Goal: Find specific page/section: Find specific page/section

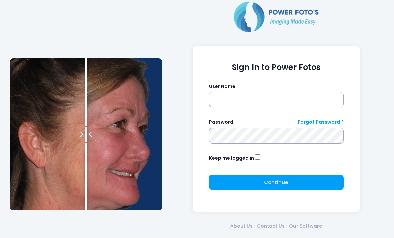
scroll to position [29, 0]
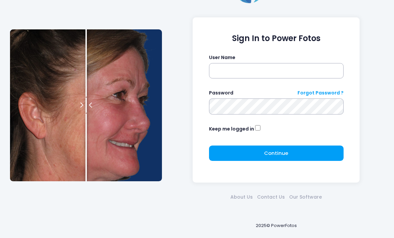
click at [393, 97] on div "Sign In to Power Fotos User Name Password Forgot Password ? Keep me logged in C…" at bounding box center [197, 105] width 394 height 269
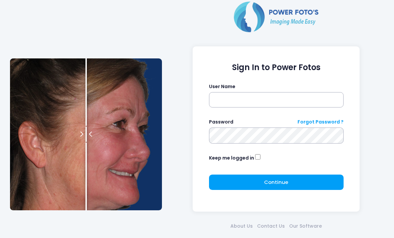
scroll to position [29, 0]
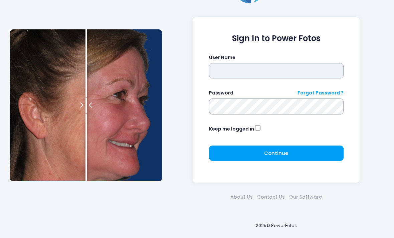
click at [302, 75] on input "text" at bounding box center [276, 70] width 135 height 15
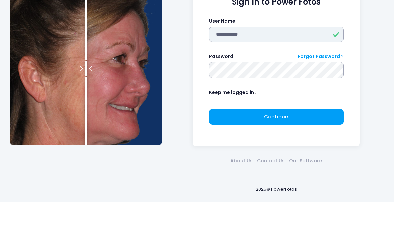
type input "**********"
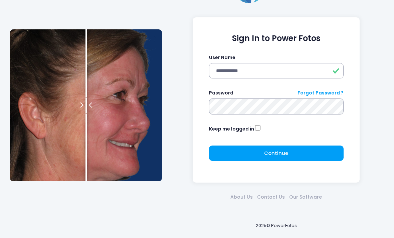
click at [327, 156] on button "Continue Please wait..." at bounding box center [276, 153] width 135 height 15
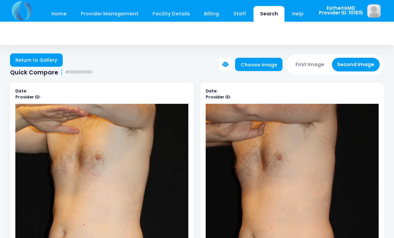
click at [60, 17] on link "Home" at bounding box center [59, 14] width 28 height 16
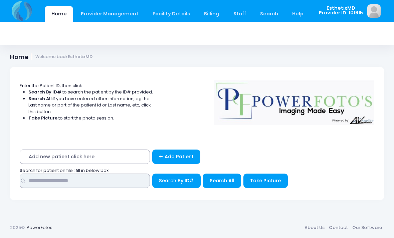
click at [34, 183] on input "text" at bounding box center [85, 181] width 130 height 14
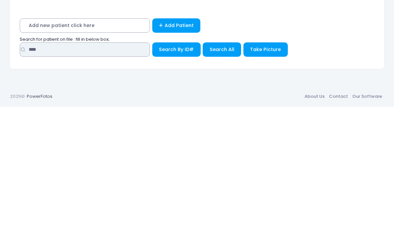
type input "****"
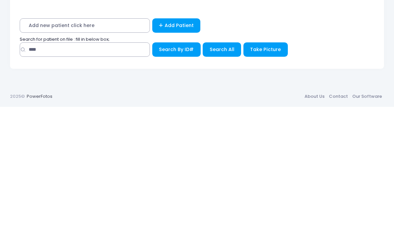
click at [226, 177] on span "Search All" at bounding box center [222, 180] width 25 height 7
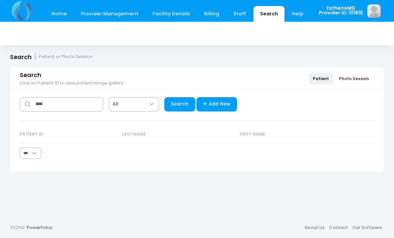
select select "***"
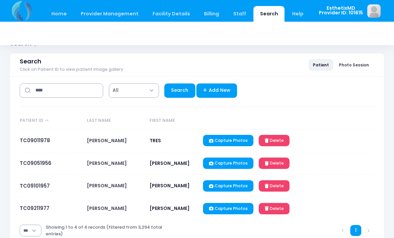
scroll to position [14, 0]
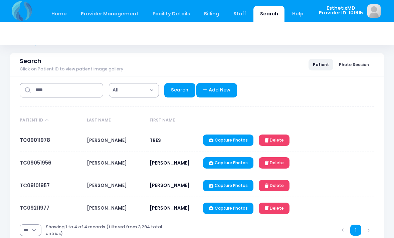
click at [31, 166] on link "TC09051956" at bounding box center [36, 162] width 32 height 7
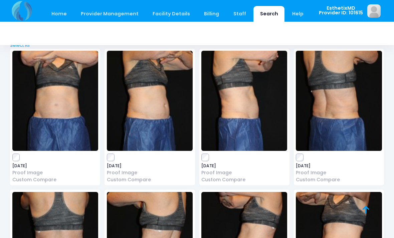
scroll to position [2128, 0]
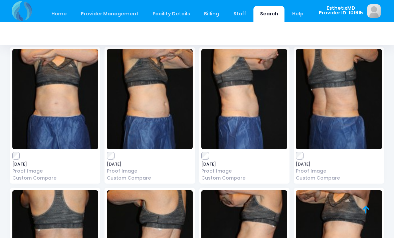
click at [145, 114] on img at bounding box center [150, 99] width 86 height 100
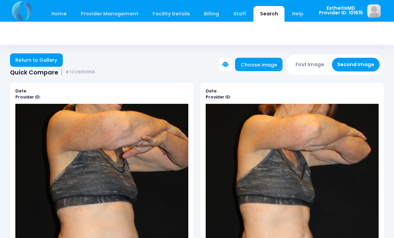
click at [35, 61] on link "Return to Gallery" at bounding box center [36, 59] width 53 height 13
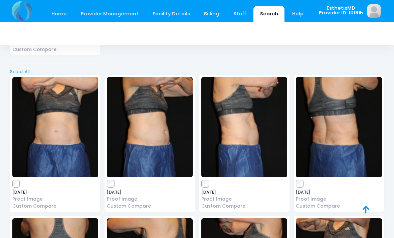
scroll to position [2100, 0]
click at [53, 131] on img at bounding box center [55, 128] width 86 height 100
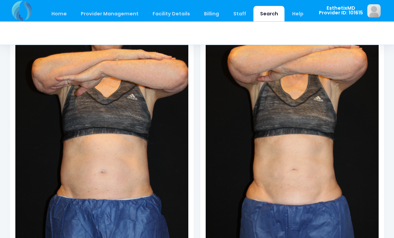
scroll to position [69, 0]
